Goal: Task Accomplishment & Management: Use online tool/utility

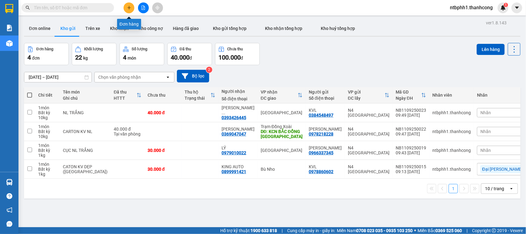
click at [130, 9] on icon "plus" at bounding box center [129, 8] width 4 height 4
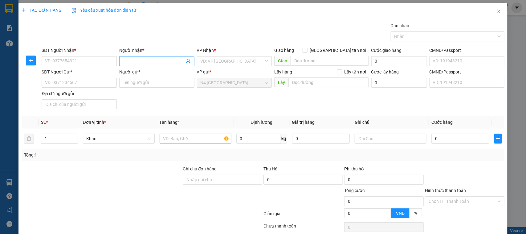
click at [132, 63] on input "Người nhận *" at bounding box center [154, 61] width 62 height 7
paste input "ANH THẮNG"
type input "ANH THẮNG"
click at [92, 62] on input "SĐT Người Nhận *" at bounding box center [79, 61] width 75 height 10
paste input "0869037337"
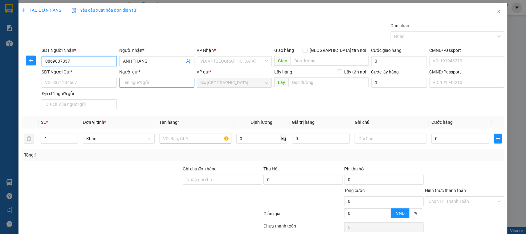
type input "0869037337"
click at [149, 82] on input "Người gửi *" at bounding box center [156, 83] width 75 height 10
type input "TÍN"
click at [142, 110] on body "Kết quả tìm kiếm ( 0 ) Bộ lọc No Data ntbphh1.thanhcong 1 Báo cáo BC giao hàng …" at bounding box center [263, 117] width 526 height 234
click at [94, 86] on input "SĐT Người Gửi *" at bounding box center [79, 83] width 75 height 10
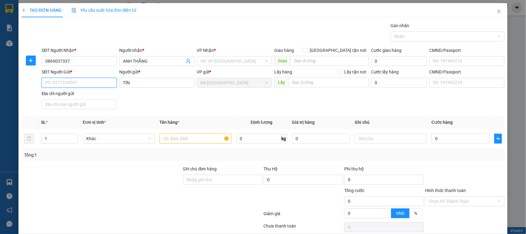
paste input "0919566504"
type input "0919566504"
click at [192, 137] on input "text" at bounding box center [196, 138] width 72 height 10
paste input "CARTON DẸP NL"
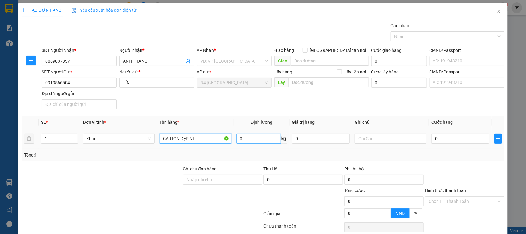
type input "CARTON DẸP NL"
click at [254, 140] on input "0" at bounding box center [258, 138] width 45 height 10
type input "1"
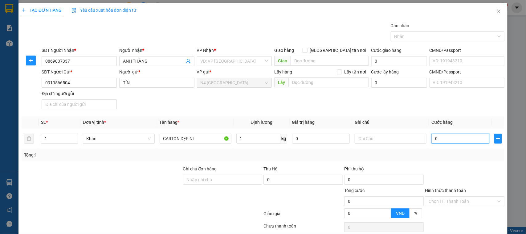
type input "3"
type input "30"
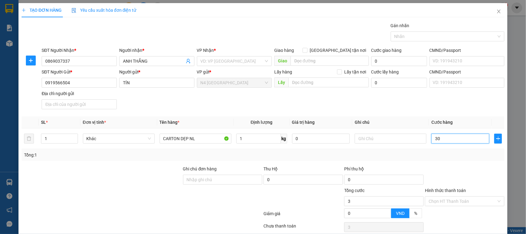
type input "30"
type input "300"
type input "3.000"
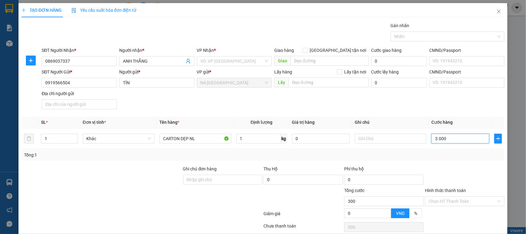
type input "3.000"
type input "30.000"
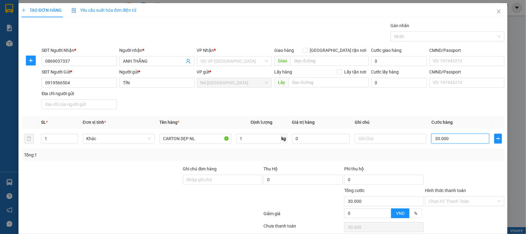
type input "30.000"
click at [299, 163] on div "Transit Pickup Surcharge Ids Transit Deliver Surcharge Ids Transit Deliver Surc…" at bounding box center [263, 134] width 483 height 225
click at [238, 60] on input "search" at bounding box center [232, 60] width 63 height 9
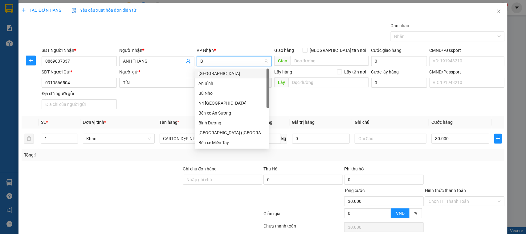
type input "BI"
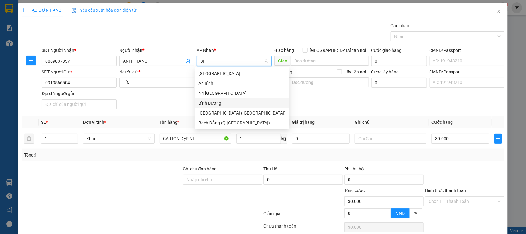
click at [226, 101] on div "Bình Dương" at bounding box center [241, 103] width 87 height 7
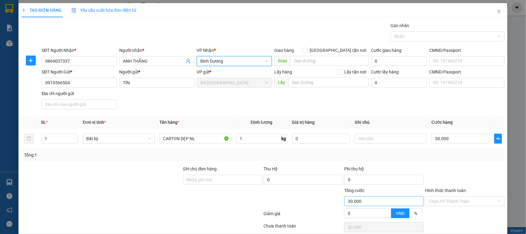
scroll to position [27, 0]
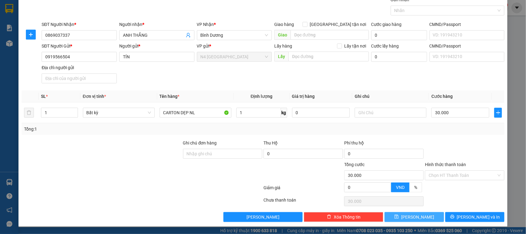
click at [411, 216] on span "Lưu" at bounding box center [417, 216] width 33 height 7
type input "0"
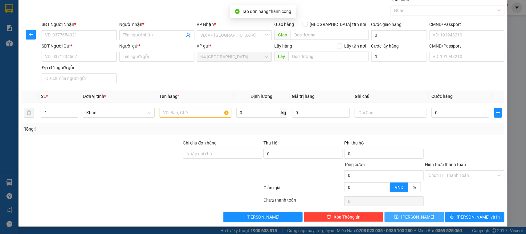
scroll to position [0, 0]
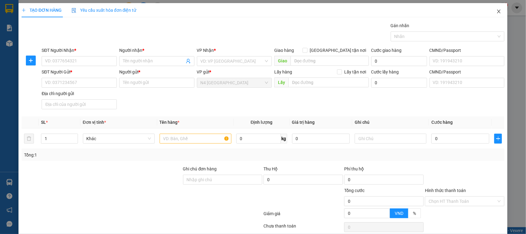
click at [497, 11] on icon "close" at bounding box center [499, 11] width 5 height 5
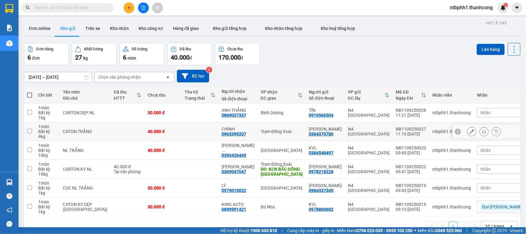
click at [29, 132] on input "checkbox" at bounding box center [29, 131] width 5 height 5
checkbox input "true"
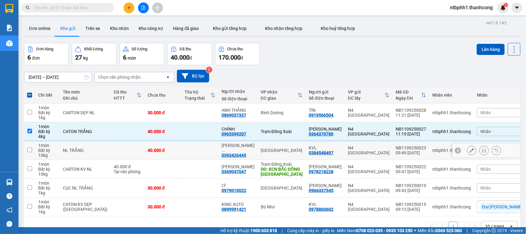
click at [28, 150] on input "checkbox" at bounding box center [29, 149] width 5 height 5
checkbox input "true"
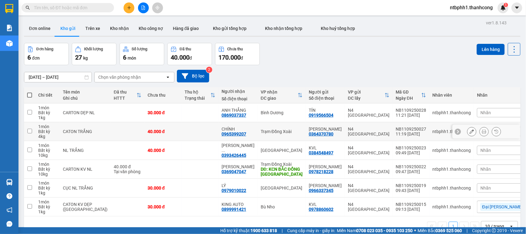
click at [30, 131] on input "checkbox" at bounding box center [29, 131] width 5 height 5
checkbox input "true"
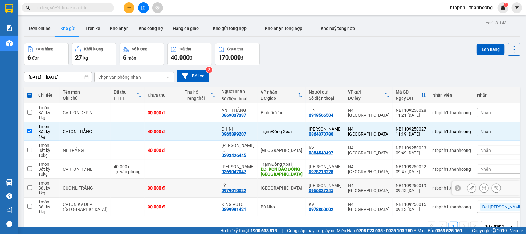
scroll to position [28, 0]
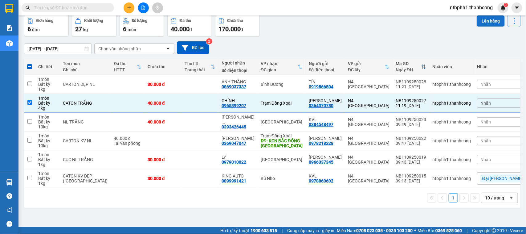
click at [484, 18] on button "Lên hàng" at bounding box center [491, 20] width 28 height 11
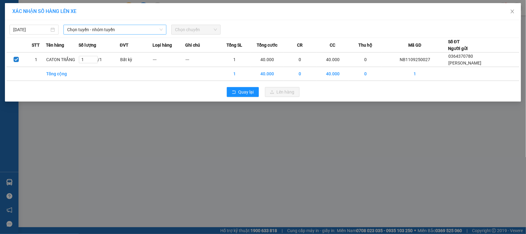
click at [151, 29] on span "Chọn tuyến - nhóm tuyến" at bounding box center [115, 29] width 96 height 9
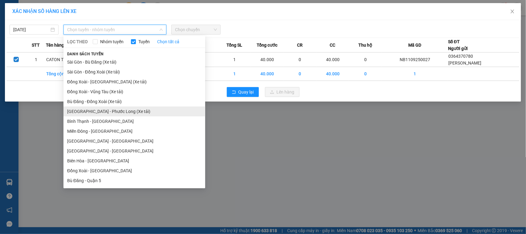
click at [125, 109] on li "[GEOGRAPHIC_DATA] - Phước Long (Xe tải)" at bounding box center [134, 111] width 142 height 10
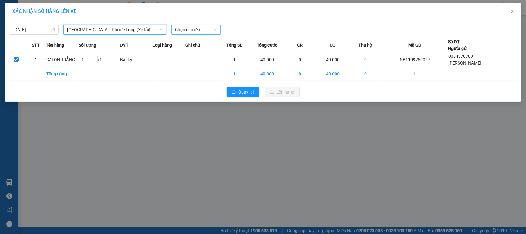
click at [187, 32] on span "Chọn chuyến" at bounding box center [196, 29] width 42 height 9
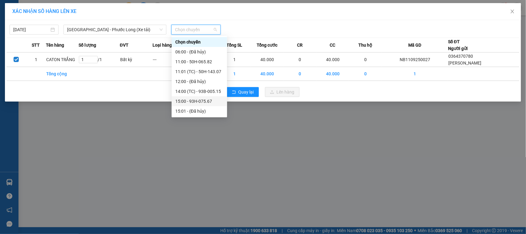
click at [206, 103] on div "15:00 - 93H-075.67" at bounding box center [199, 101] width 48 height 7
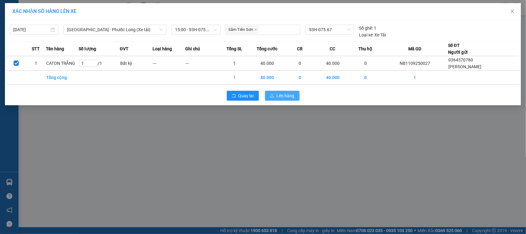
click at [284, 94] on span "Lên hàng" at bounding box center [286, 95] width 18 height 7
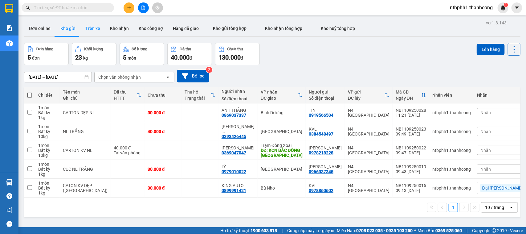
click at [97, 28] on button "Trên xe" at bounding box center [92, 28] width 25 height 15
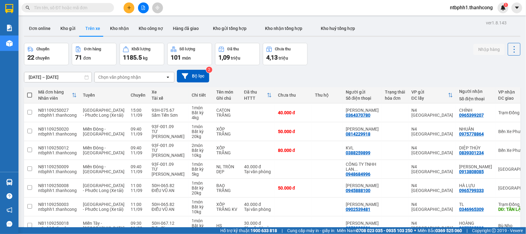
click at [140, 75] on div "Chọn văn phòng nhận" at bounding box center [130, 77] width 71 height 10
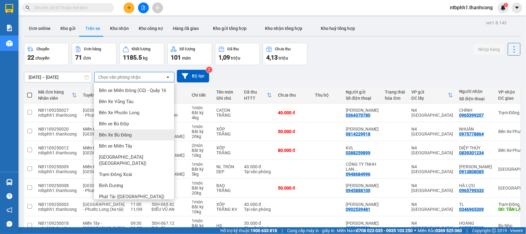
click at [409, 55] on div "Chuyến 22 chuyến Đơn hàng 71 đơn Khối lượng 1185.5 kg Số lượng 101 món Đã thu 1…" at bounding box center [272, 54] width 497 height 22
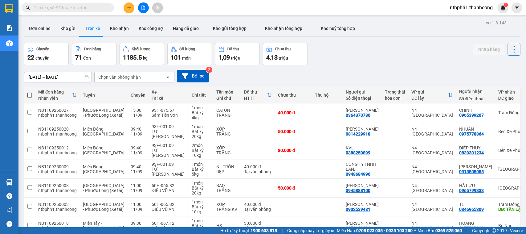
click at [147, 77] on div "Chọn văn phòng nhận" at bounding box center [130, 77] width 71 height 10
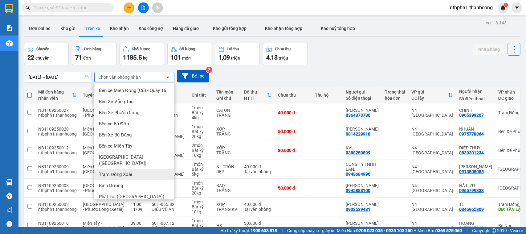
click at [144, 171] on div "Trạm Đồng Xoài" at bounding box center [134, 174] width 80 height 11
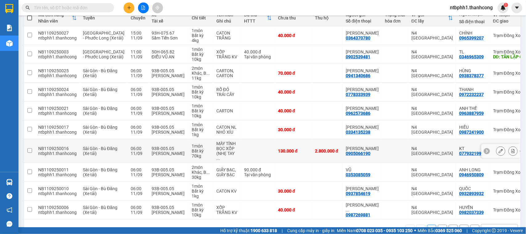
scroll to position [93, 0]
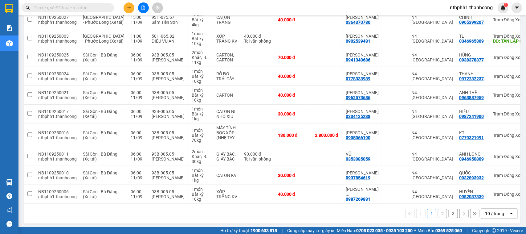
click at [438, 211] on button "2" at bounding box center [442, 213] width 9 height 9
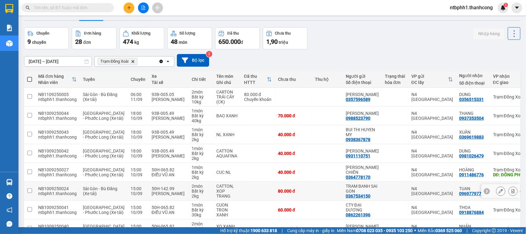
scroll to position [54, 0]
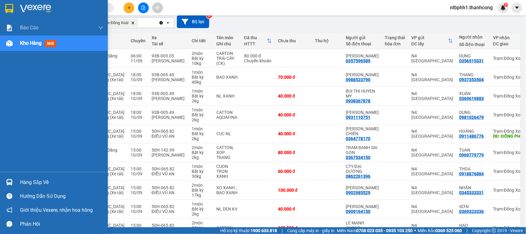
click at [52, 43] on span "mới" at bounding box center [50, 43] width 11 height 7
